Goal: Transaction & Acquisition: Purchase product/service

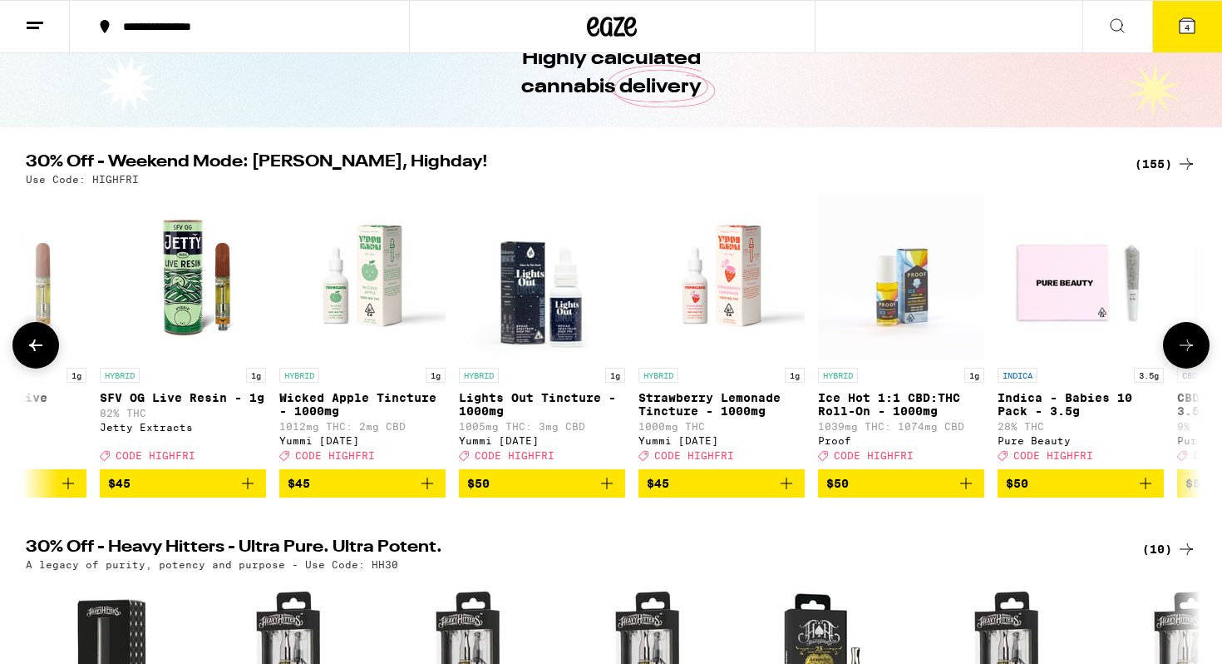
scroll to position [0, 24386]
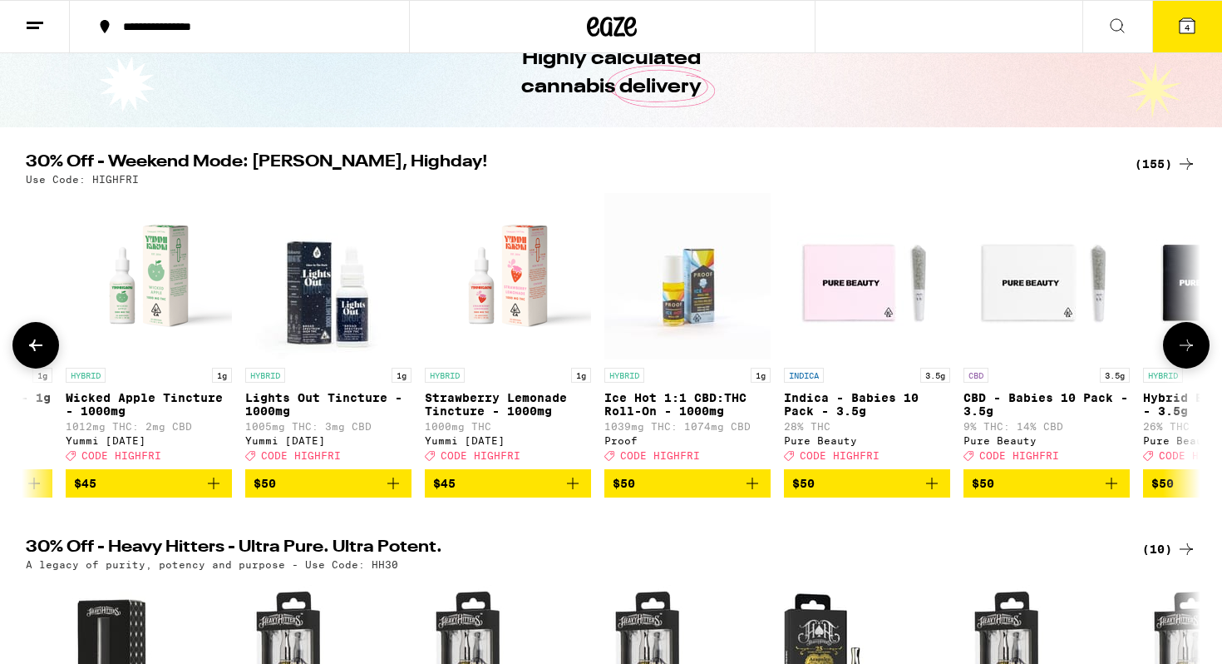
click at [163, 411] on p "Wicked Apple Tincture - 1000mg" at bounding box center [149, 404] width 166 height 27
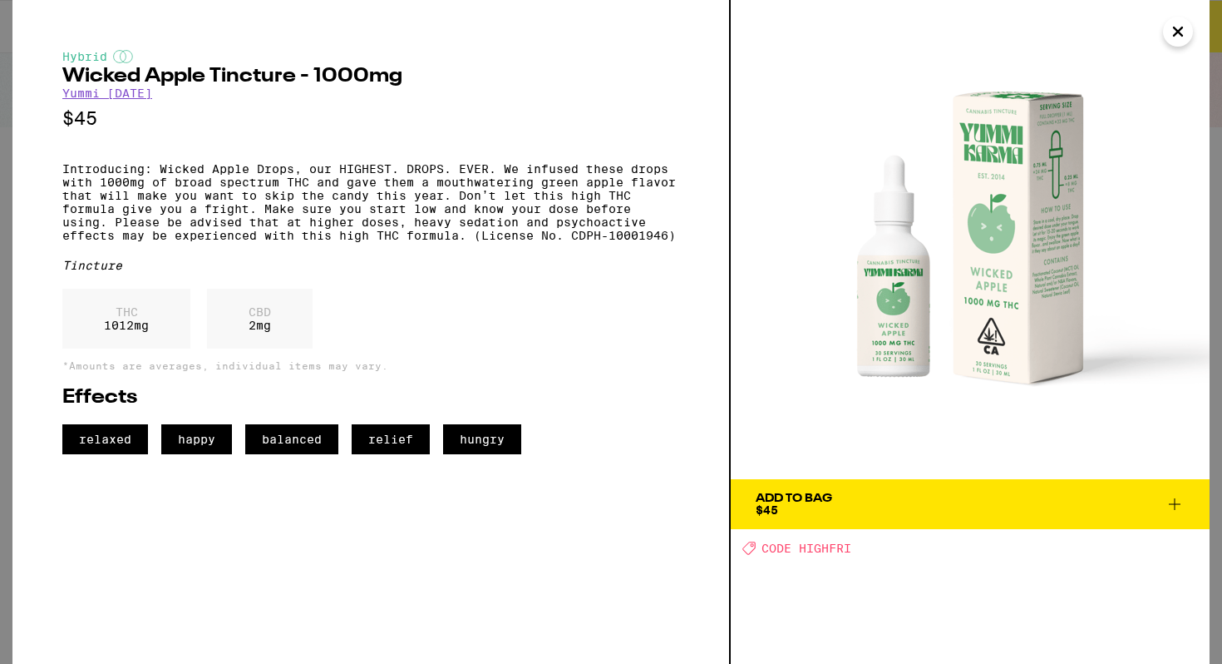
click at [810, 499] on div "Add To Bag" at bounding box center [794, 498] width 76 height 12
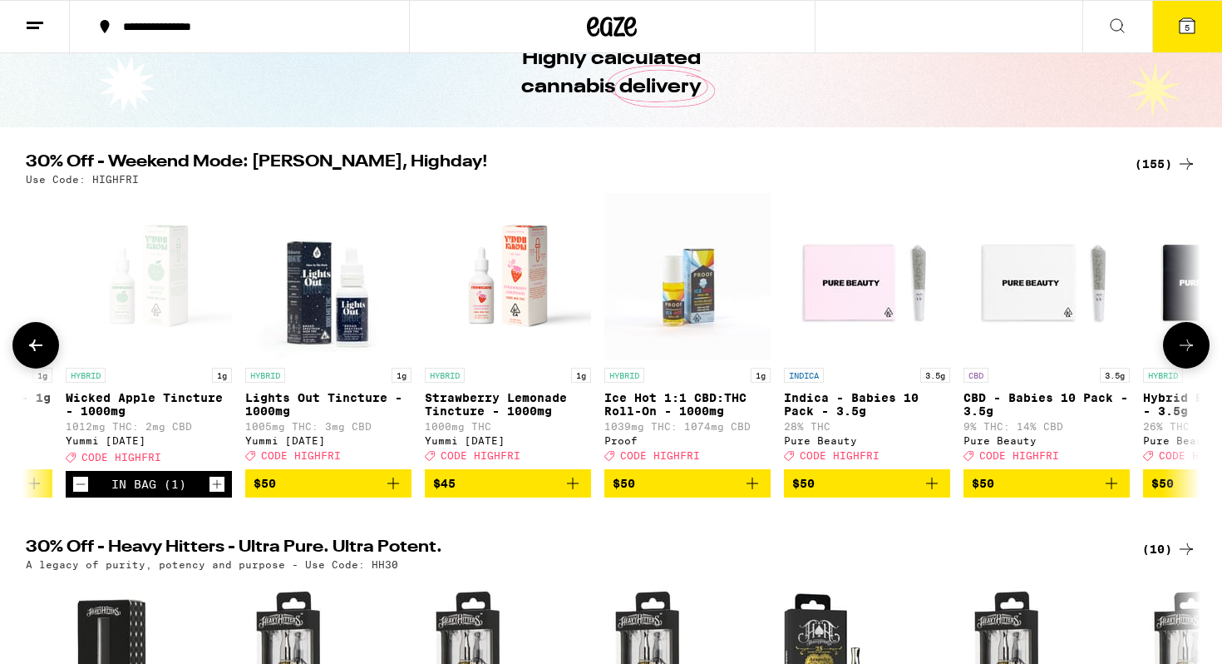
click at [525, 404] on p "Strawberry Lemonade Tincture - 1000mg" at bounding box center [508, 404] width 166 height 27
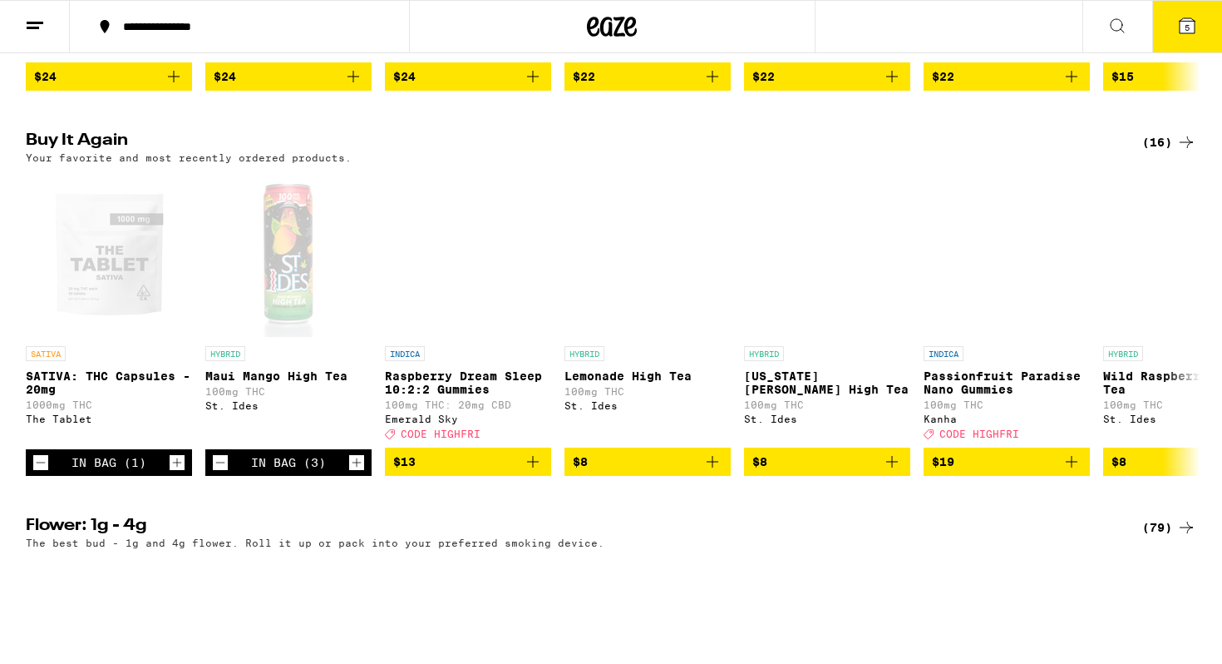
scroll to position [1412, 0]
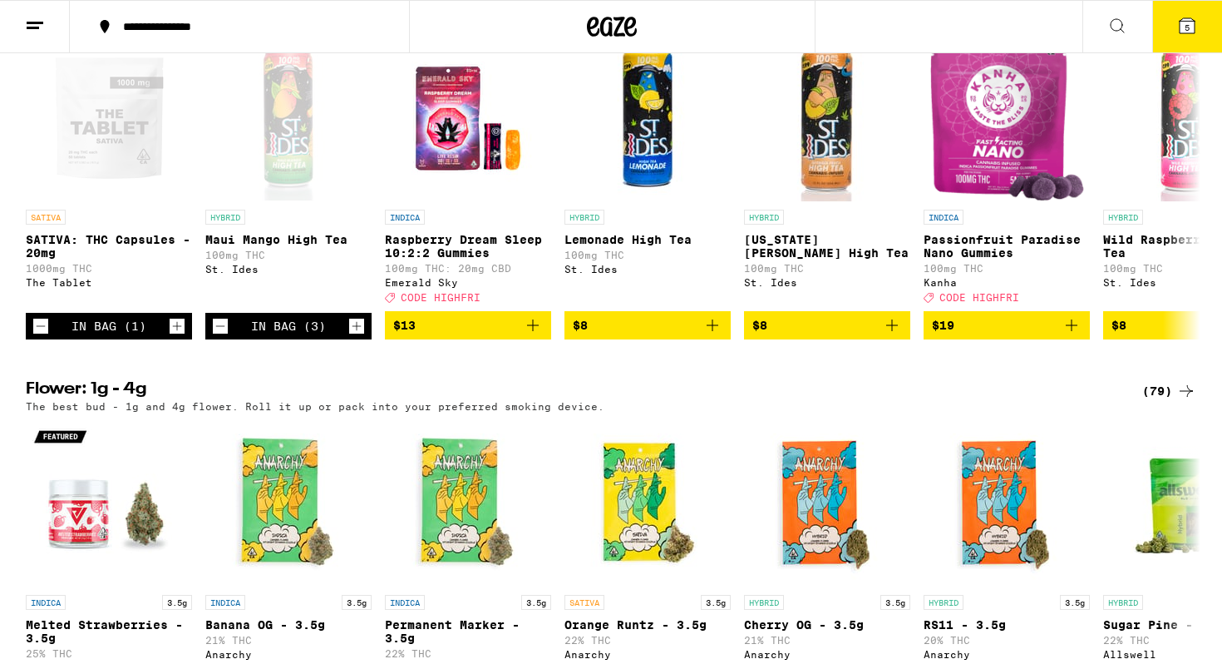
click at [1184, 25] on button "5" at bounding box center [1187, 27] width 70 height 52
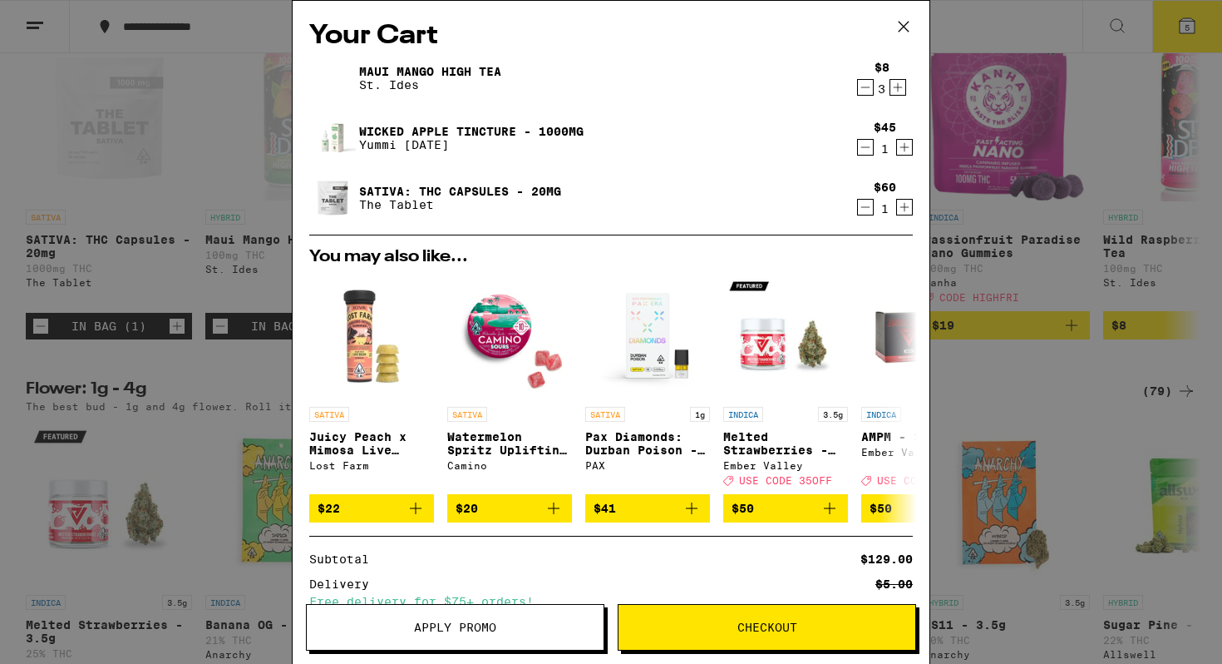
click at [870, 87] on icon "Decrement" at bounding box center [865, 87] width 15 height 20
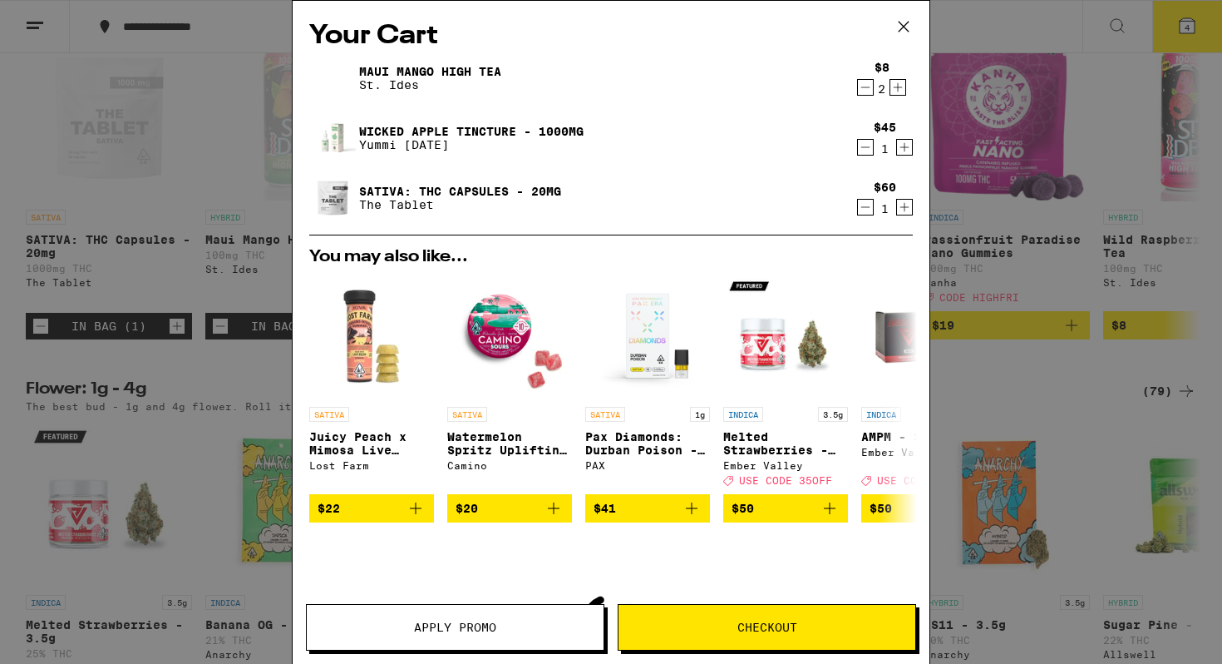
click at [870, 87] on icon "Decrement" at bounding box center [865, 87] width 15 height 20
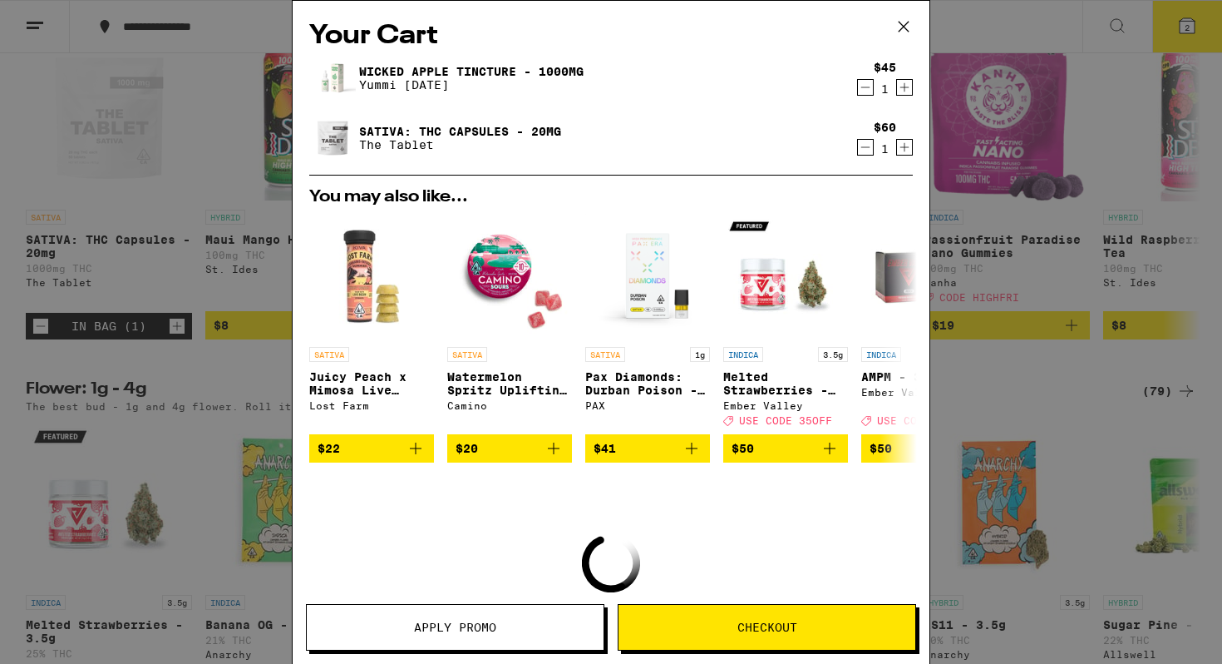
click at [870, 87] on icon "Decrement" at bounding box center [865, 87] width 15 height 20
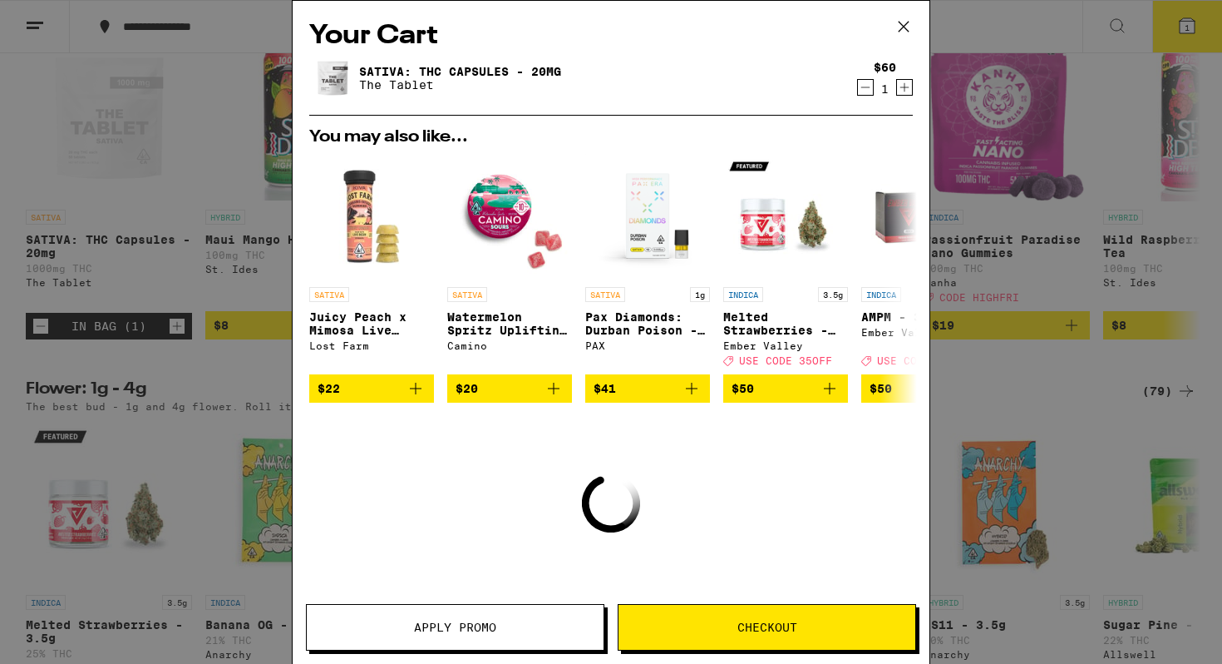
scroll to position [1411, 0]
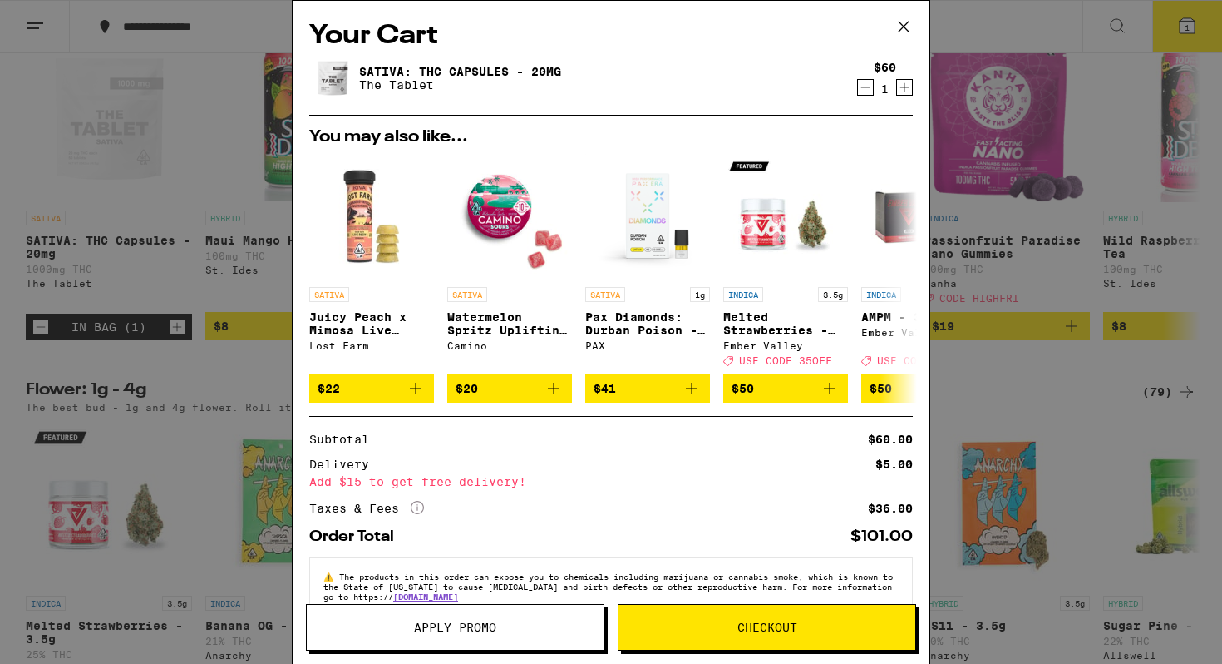
click at [903, 23] on icon at bounding box center [903, 26] width 25 height 25
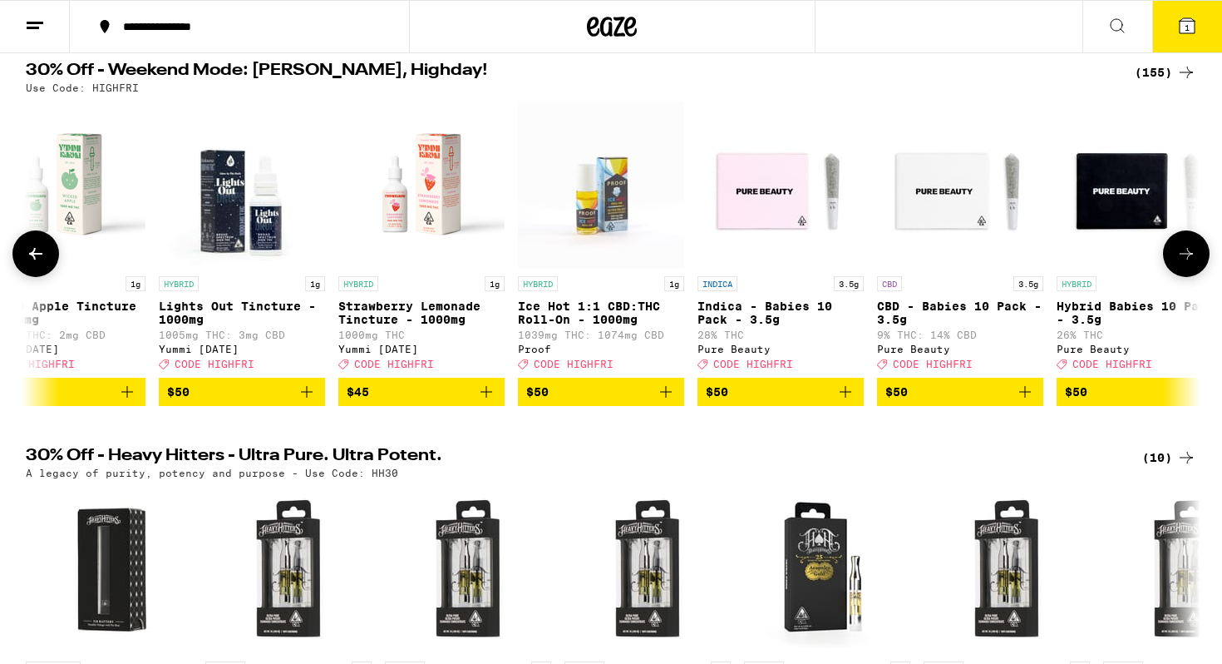
scroll to position [0, 24242]
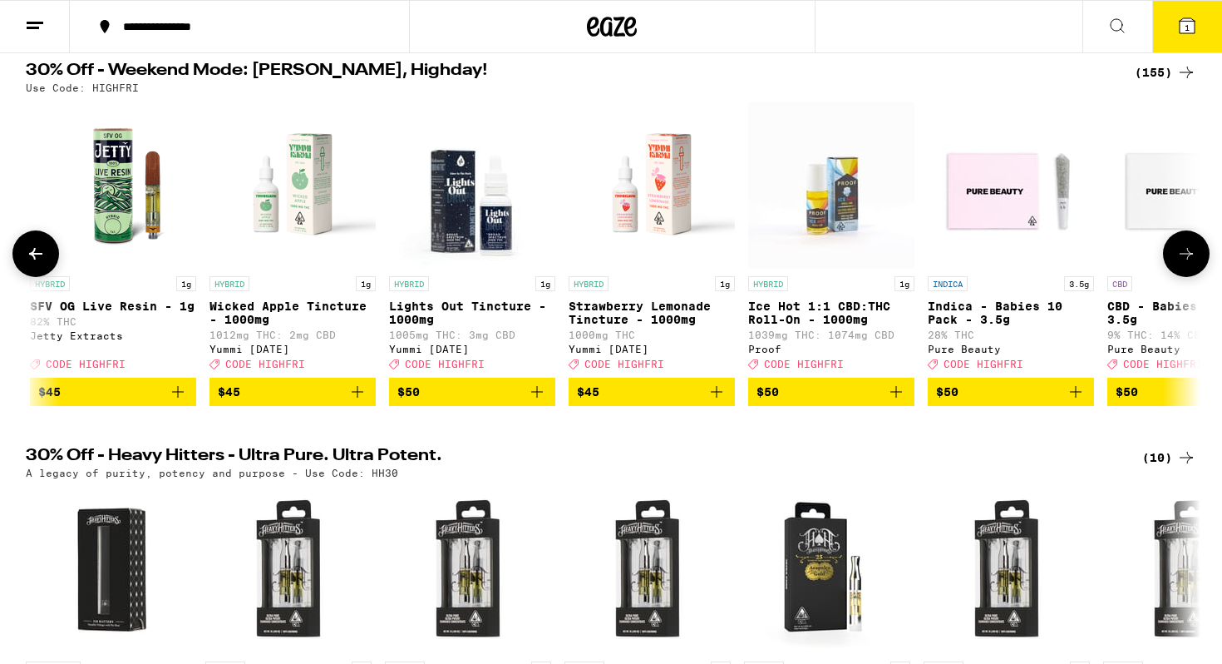
click at [244, 311] on p "Wicked Apple Tincture - 1000mg" at bounding box center [293, 312] width 166 height 27
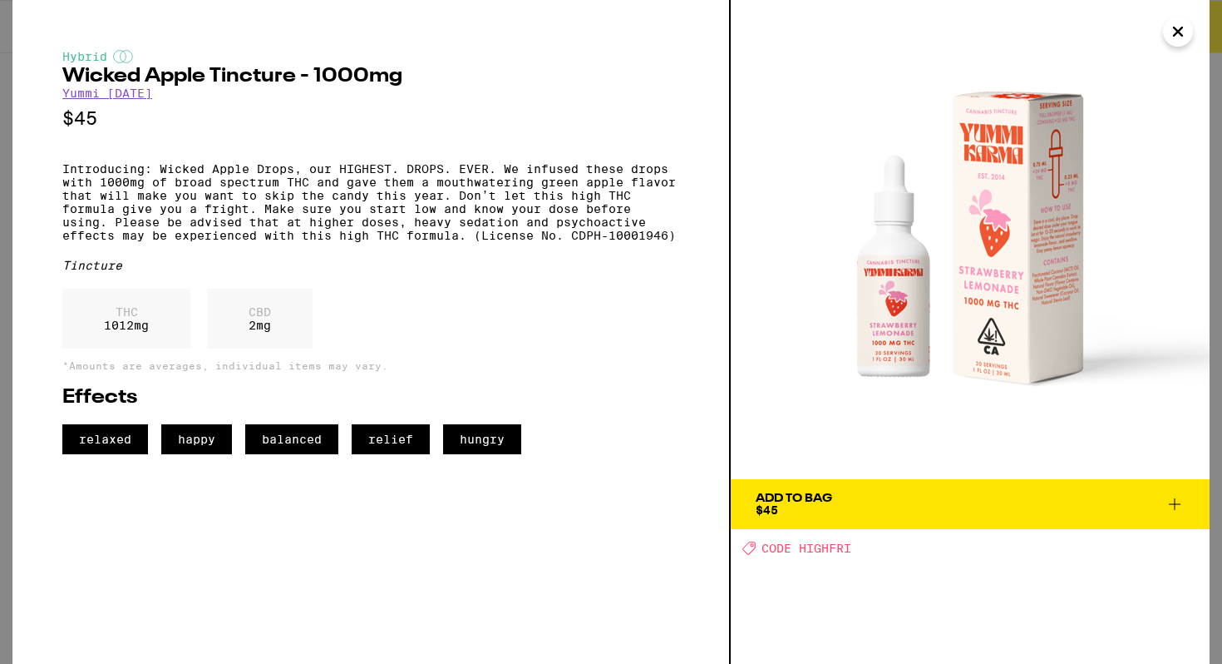
click at [844, 505] on span "Add To Bag $45" at bounding box center [970, 503] width 429 height 23
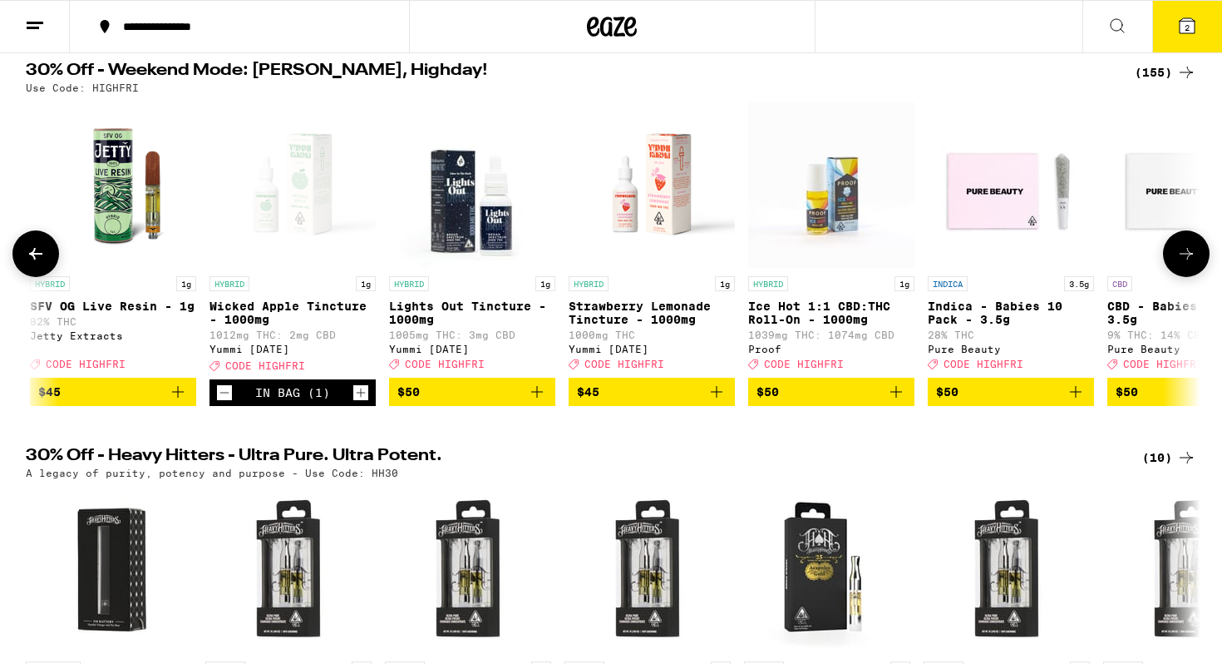
click at [313, 307] on p "Wicked Apple Tincture - 1000mg" at bounding box center [293, 312] width 166 height 27
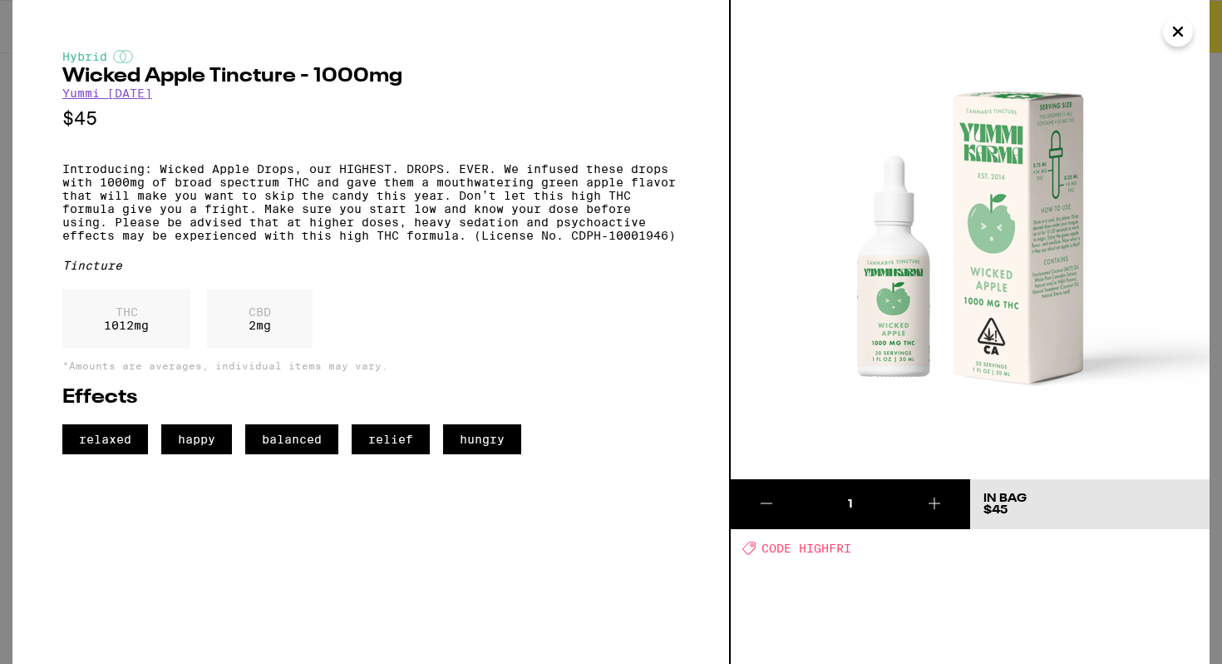
click at [126, 97] on link "Yummi [DATE]" at bounding box center [107, 92] width 90 height 13
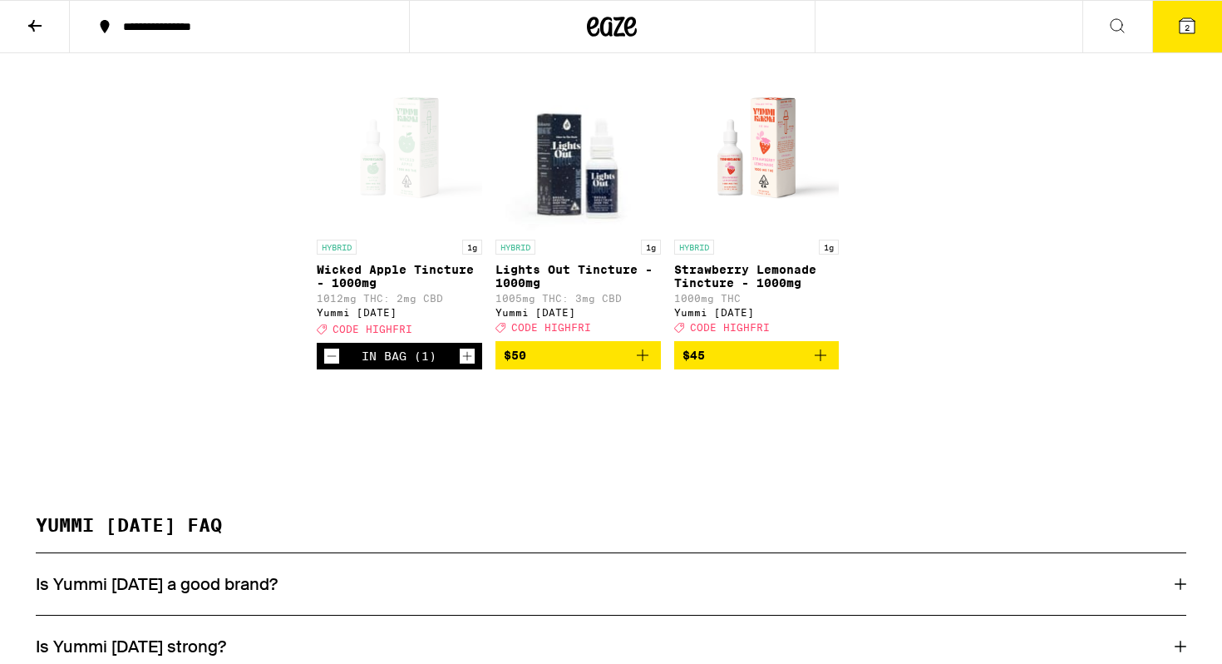
scroll to position [442, 0]
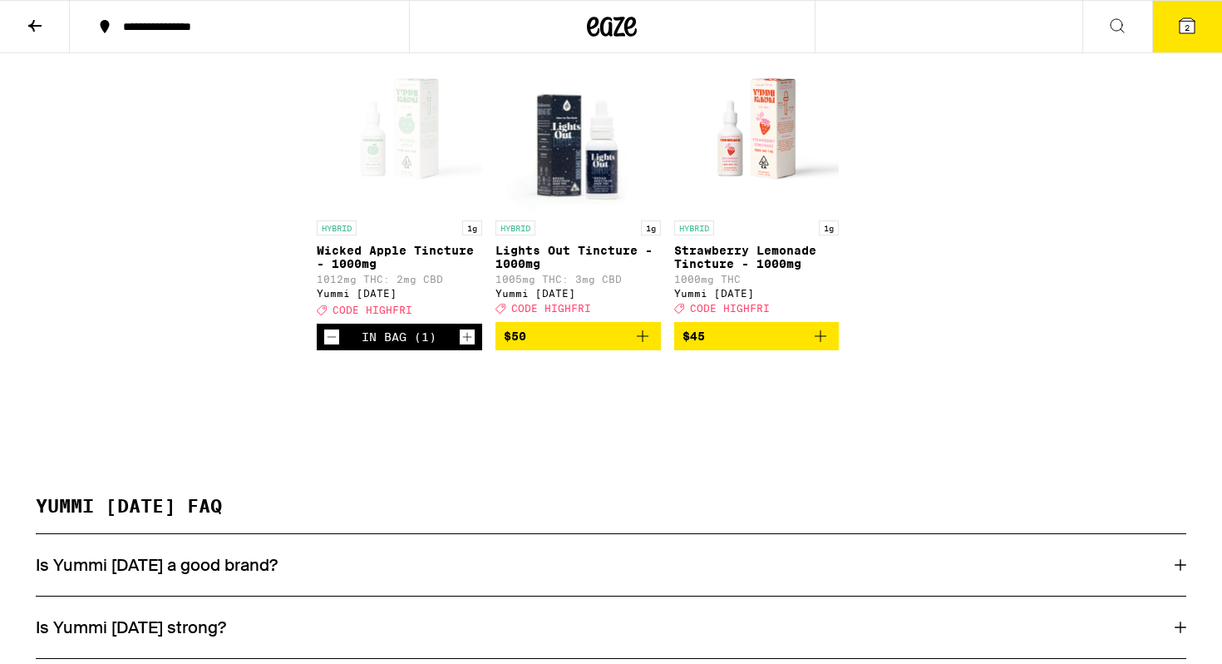
click at [1169, 44] on button "2" at bounding box center [1187, 27] width 70 height 52
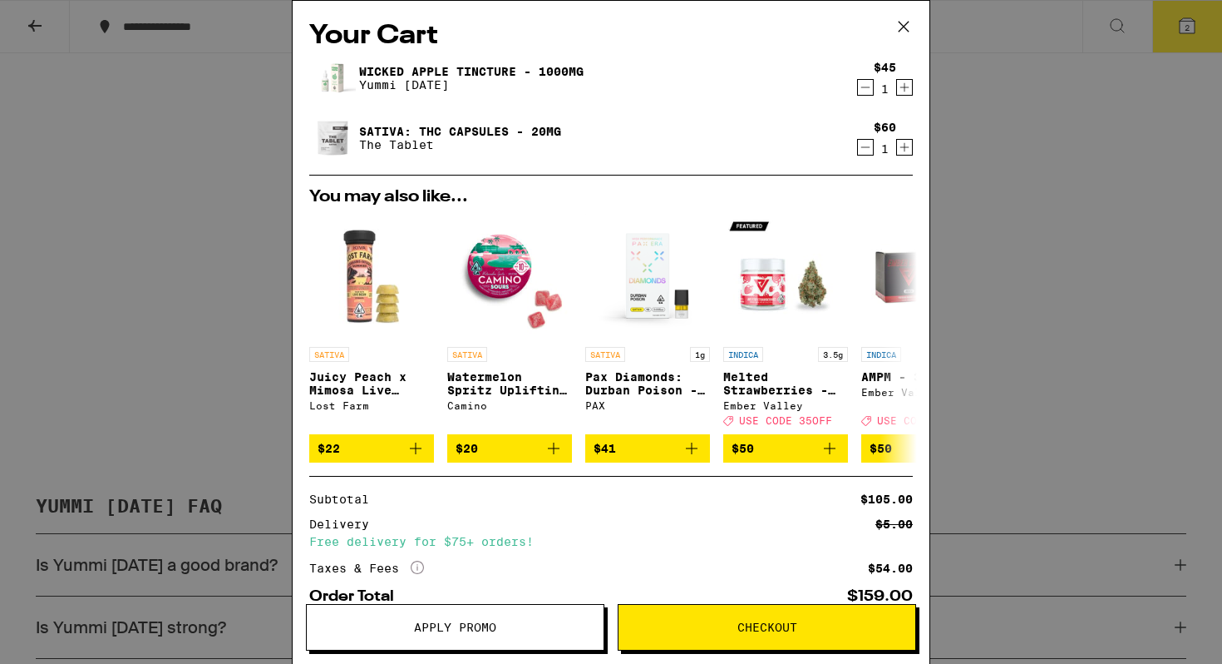
scroll to position [103, 0]
